Goal: Task Accomplishment & Management: Manage account settings

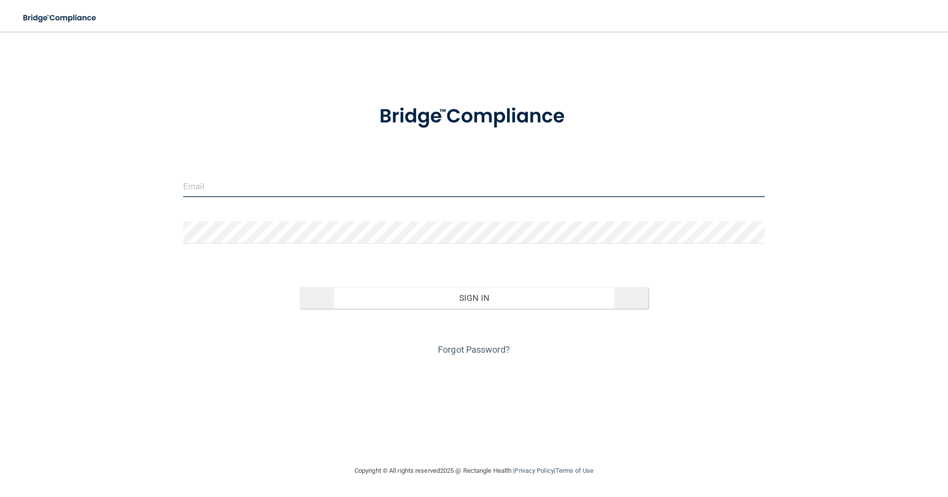
type input "[EMAIL_ADDRESS][DOMAIN_NAME]"
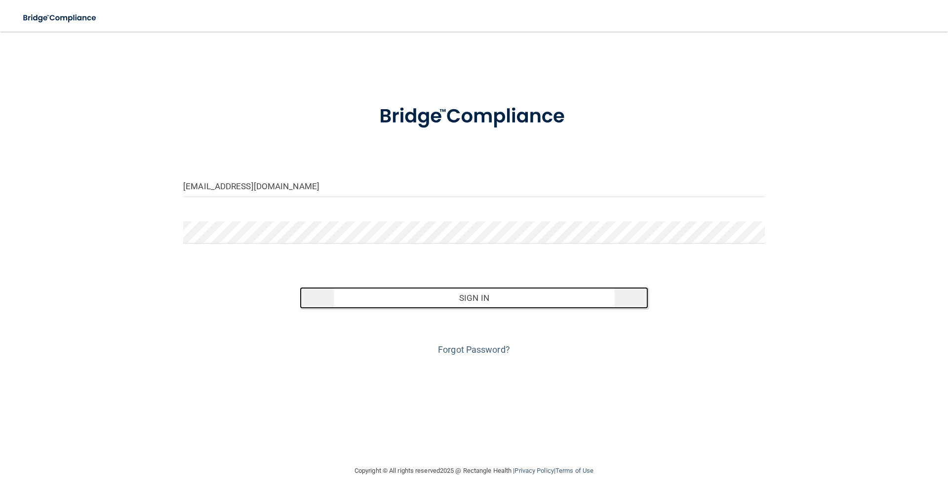
click at [376, 301] on button "Sign In" at bounding box center [474, 298] width 349 height 22
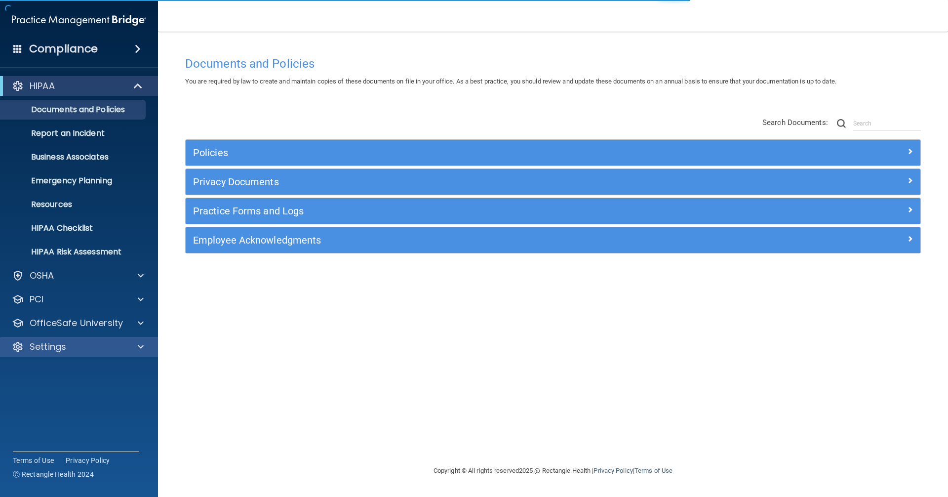
click at [31, 340] on div "Settings" at bounding box center [79, 347] width 158 height 20
click at [93, 346] on div "Settings" at bounding box center [65, 347] width 122 height 12
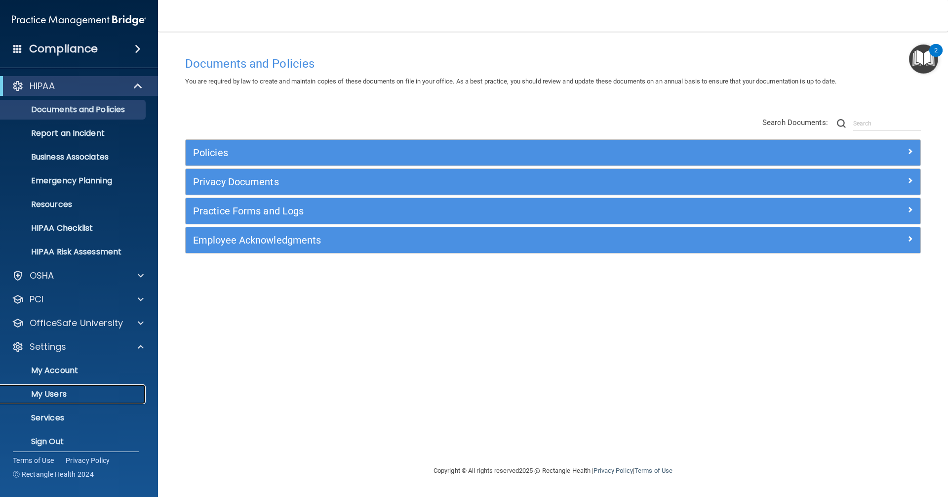
click at [79, 391] on p "My Users" at bounding box center [73, 394] width 135 height 10
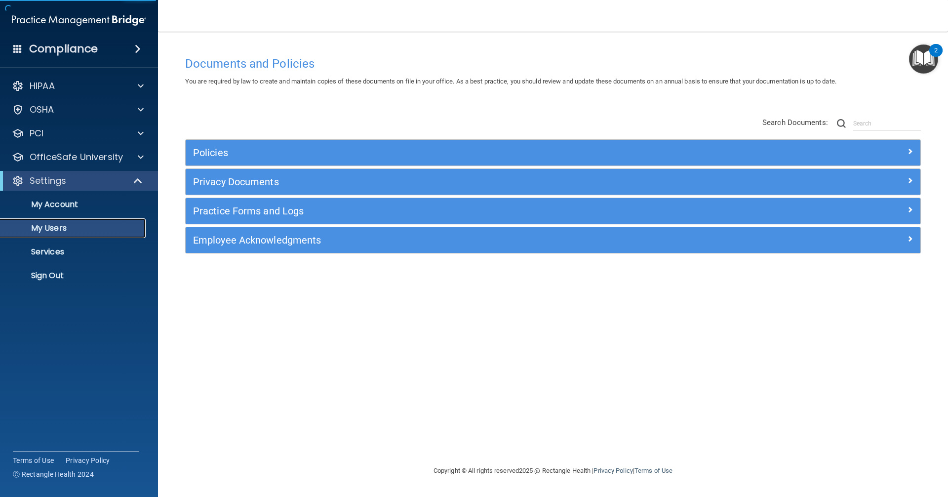
select select "20"
